Goal: Task Accomplishment & Management: Use online tool/utility

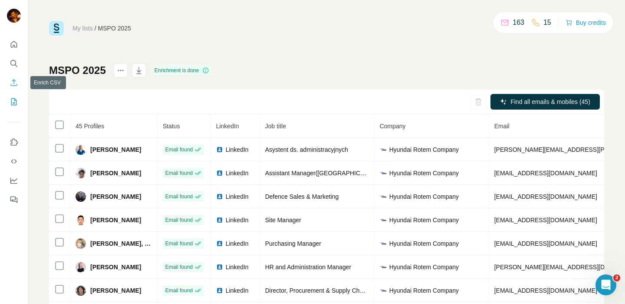
click at [17, 83] on icon "Enrich CSV" at bounding box center [14, 82] width 9 height 9
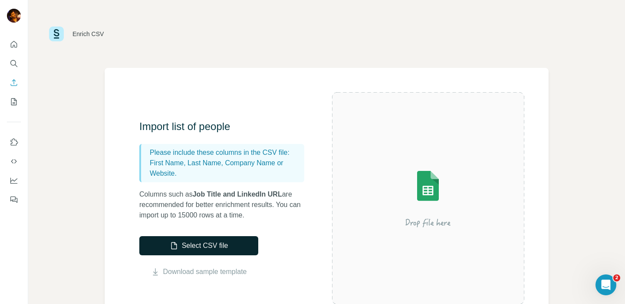
click at [200, 241] on button "Select CSV file" at bounding box center [198, 245] width 119 height 19
click at [199, 242] on button "Select CSV file" at bounding box center [198, 245] width 119 height 19
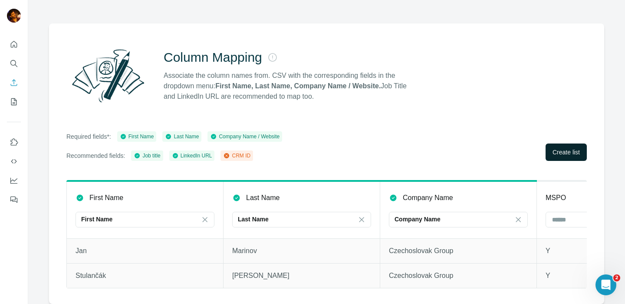
click at [553, 148] on span "Create list" at bounding box center [566, 152] width 27 height 9
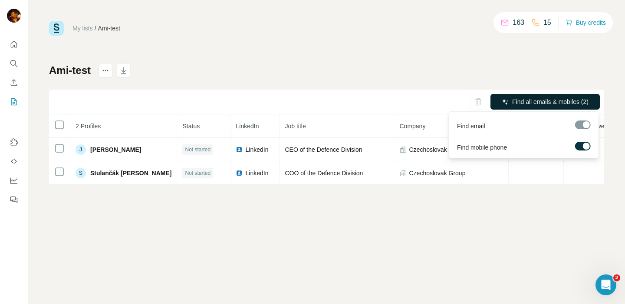
click at [527, 99] on span "Find all emails & mobiles (2)" at bounding box center [551, 101] width 76 height 9
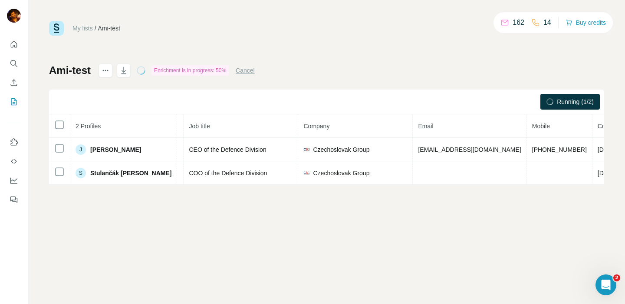
scroll to position [0, 96]
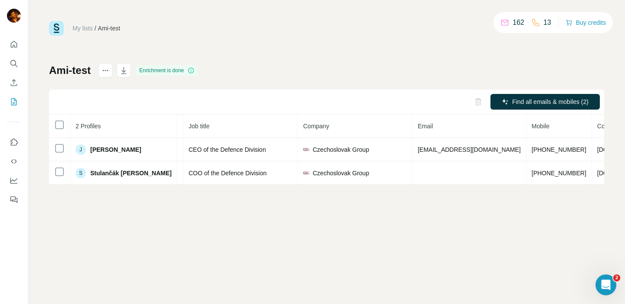
click at [464, 208] on div "My lists / Ami-test 162 13 Buy credits Ami-test Enrichment is done Find all ema…" at bounding box center [326, 152] width 597 height 304
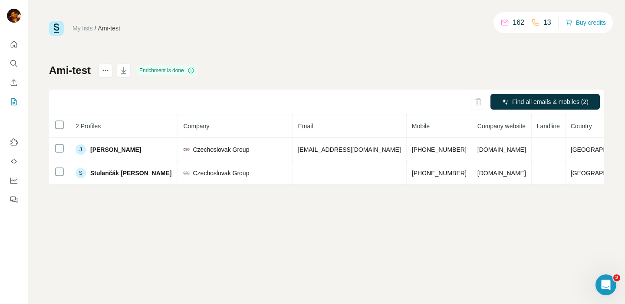
scroll to position [0, 175]
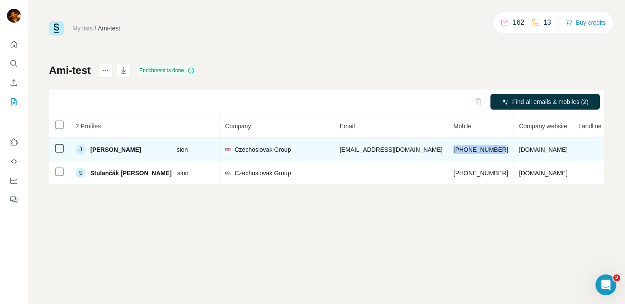
drag, startPoint x: 475, startPoint y: 149, endPoint x: 427, endPoint y: 149, distance: 47.8
click at [454, 149] on span "[PHONE_NUMBER]" at bounding box center [481, 149] width 55 height 7
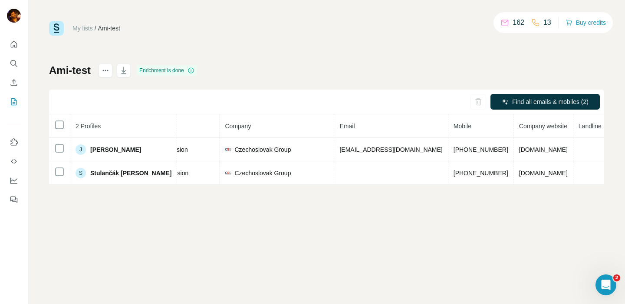
click at [373, 58] on div "My lists / Ami-test 162 13 Buy credits Ami-test Enrichment is done Find all ema…" at bounding box center [327, 103] width 556 height 164
click at [265, 52] on div "My lists / Ami-test 162 13 Buy credits Ami-test Enrichment is done Find all ema…" at bounding box center [327, 103] width 556 height 164
click at [601, 285] on icon "Open Intercom Messenger" at bounding box center [606, 285] width 14 height 14
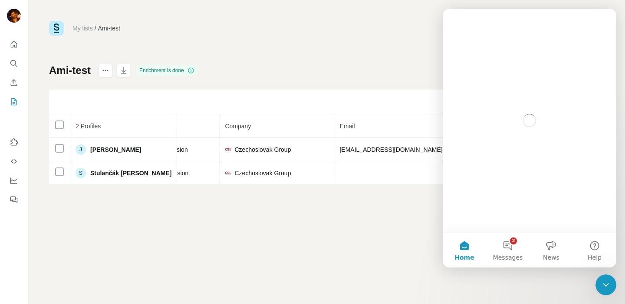
scroll to position [0, 0]
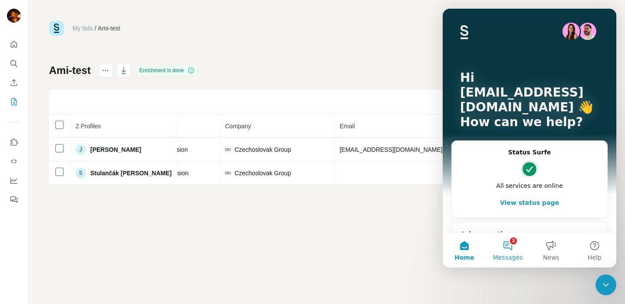
click at [501, 250] on button "2 Messages" at bounding box center [507, 249] width 43 height 35
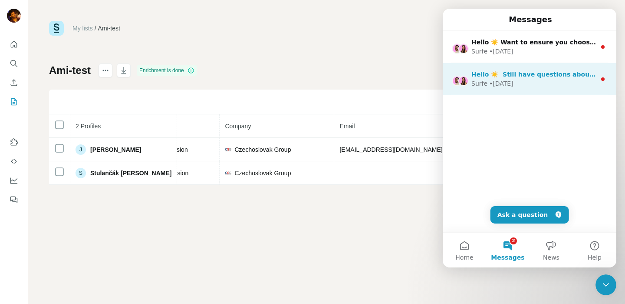
click at [504, 86] on div "• [DATE]" at bounding box center [502, 83] width 24 height 9
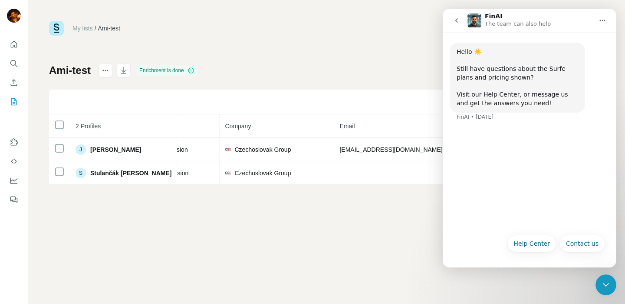
click at [457, 20] on icon "go back" at bounding box center [456, 20] width 7 height 7
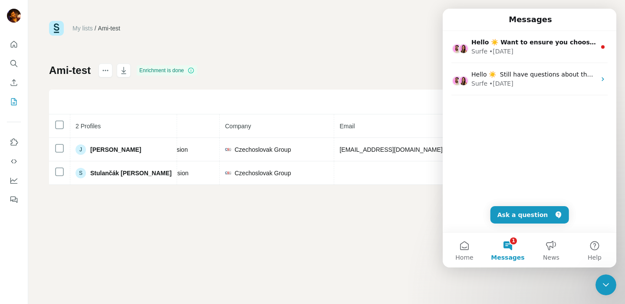
click at [426, 218] on div "My lists / Ami-test 162 13 Buy credits Ami-test Enrichment is done Find all ema…" at bounding box center [326, 152] width 597 height 304
click at [607, 286] on icon "Close Intercom Messenger" at bounding box center [606, 284] width 10 height 10
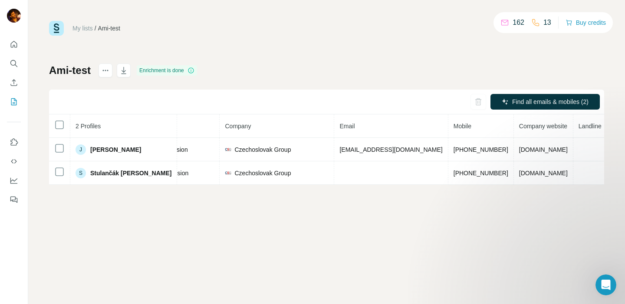
click at [86, 28] on link "My lists" at bounding box center [83, 28] width 20 height 7
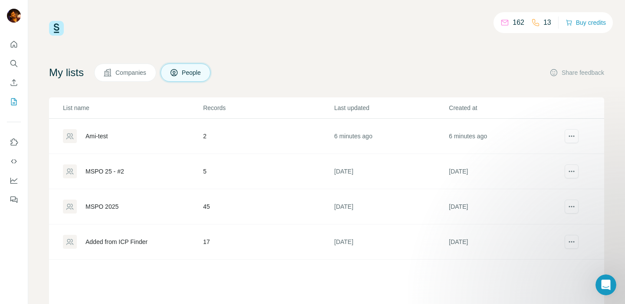
click at [103, 135] on div "Ami-test" at bounding box center [97, 136] width 22 height 9
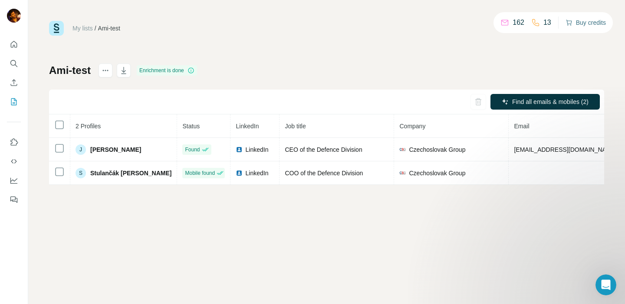
click at [569, 23] on icon "button" at bounding box center [569, 22] width 7 height 7
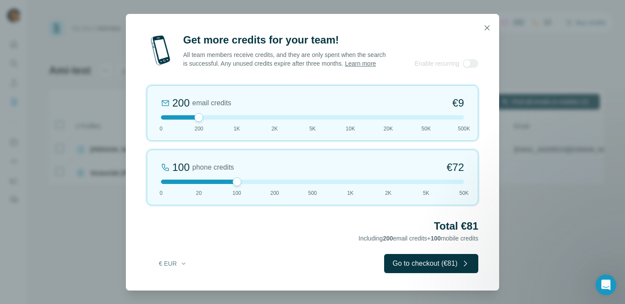
drag, startPoint x: 211, startPoint y: 187, endPoint x: 228, endPoint y: 187, distance: 16.9
click at [228, 184] on div at bounding box center [312, 181] width 303 height 4
drag, startPoint x: 197, startPoint y: 123, endPoint x: 136, endPoint y: 123, distance: 61.7
click at [135, 123] on div "Get more credits for your team! All team members receive credits, and they are …" at bounding box center [313, 161] width 374 height 257
click at [489, 23] on icon "button" at bounding box center [487, 27] width 9 height 9
